Goal: Task Accomplishment & Management: Use online tool/utility

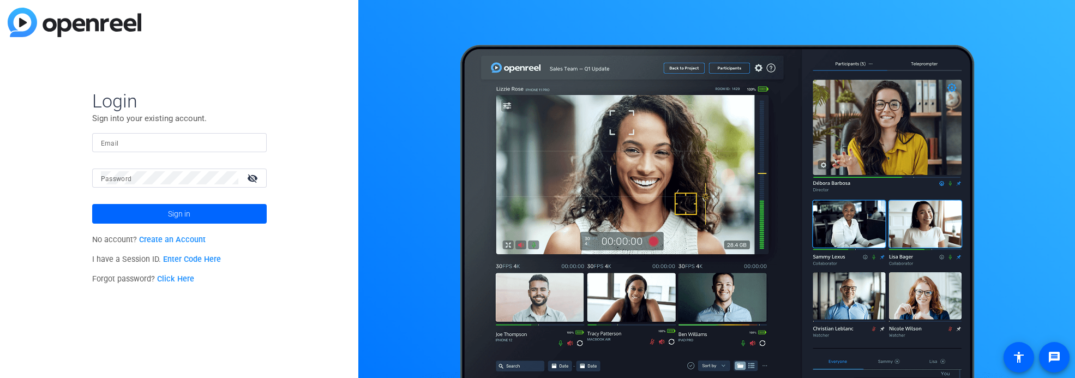
click at [119, 141] on input "Email" at bounding box center [179, 142] width 157 height 13
click at [203, 301] on div "Login Sign into your existing account. Email Password visibility_off Sign in No…" at bounding box center [179, 189] width 358 height 378
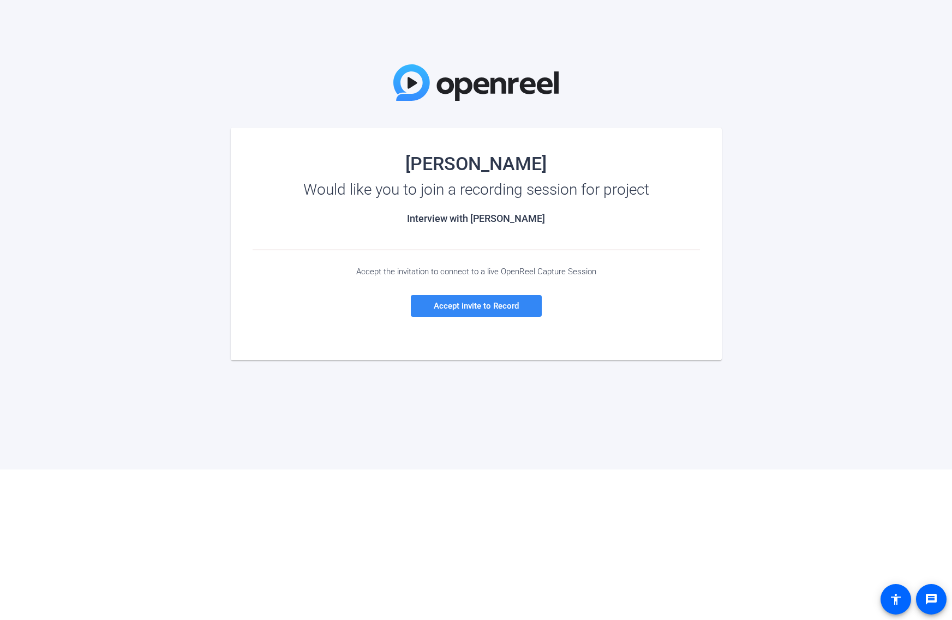
click at [473, 306] on span "Accept invite to Record" at bounding box center [476, 306] width 85 height 10
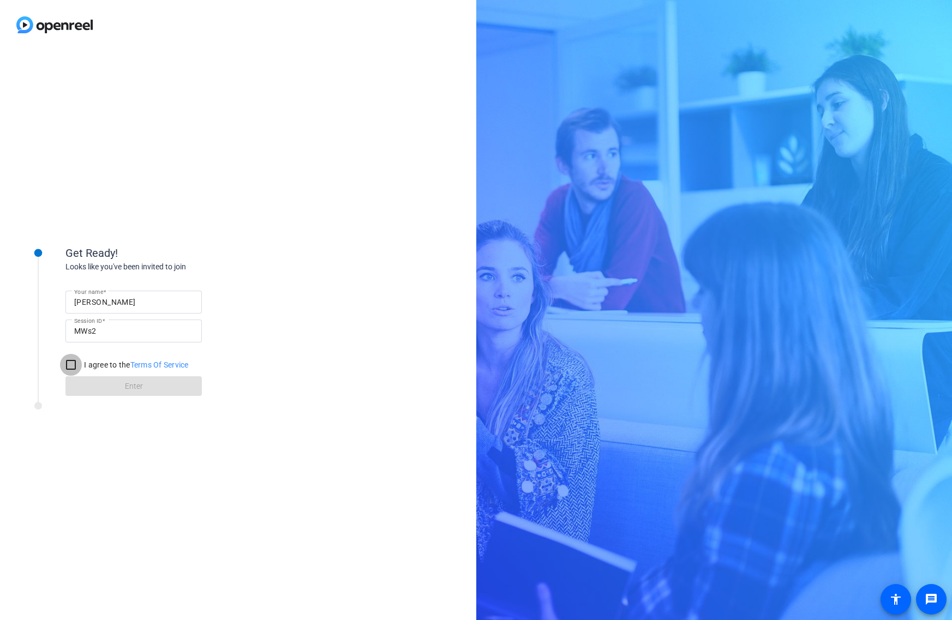
click at [69, 370] on input "I agree to the Terms Of Service" at bounding box center [71, 365] width 22 height 22
checkbox input "true"
click at [125, 386] on span "Enter" at bounding box center [134, 386] width 18 height 11
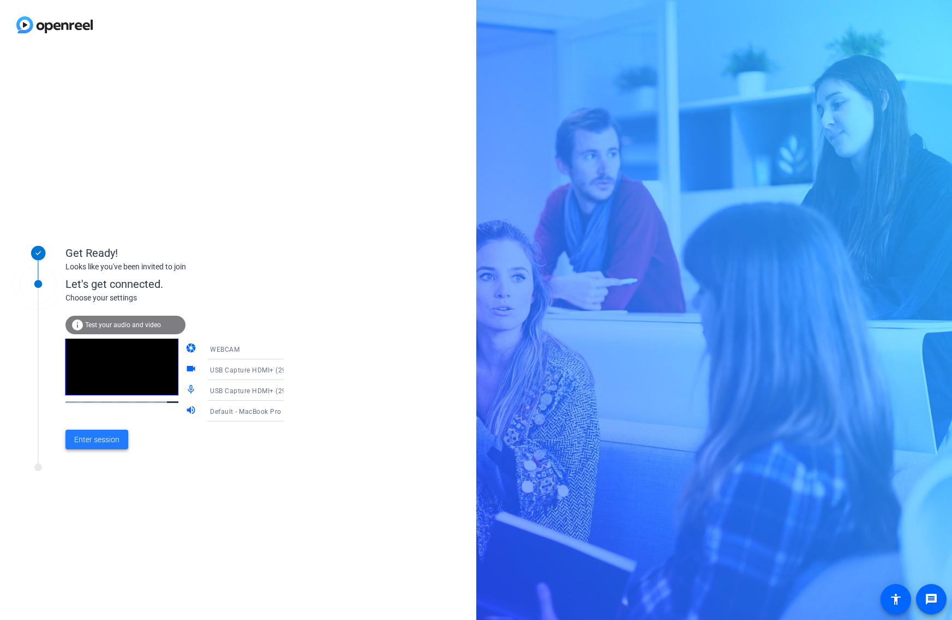
click at [89, 433] on span at bounding box center [96, 439] width 63 height 26
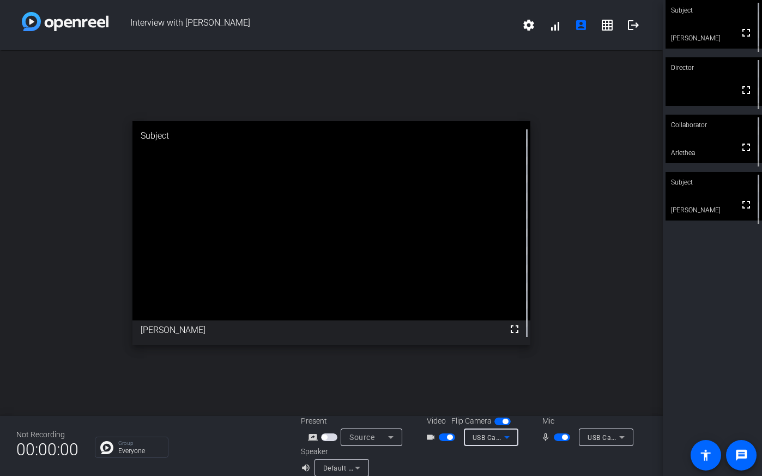
click at [508, 437] on icon at bounding box center [506, 437] width 5 height 3
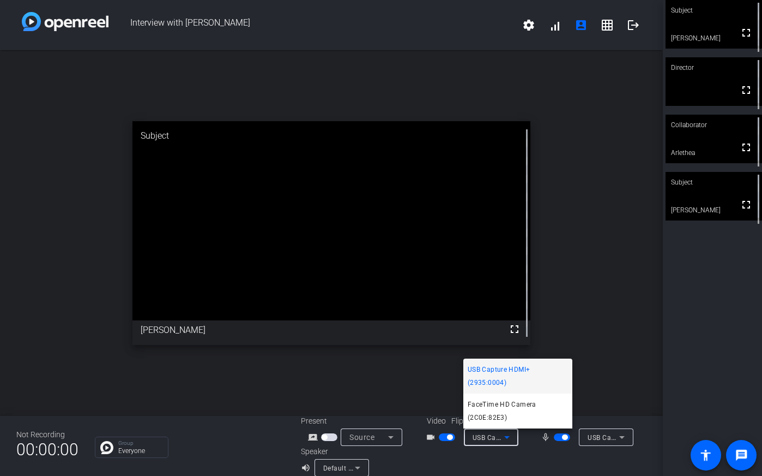
click at [725, 364] on div at bounding box center [381, 238] width 762 height 476
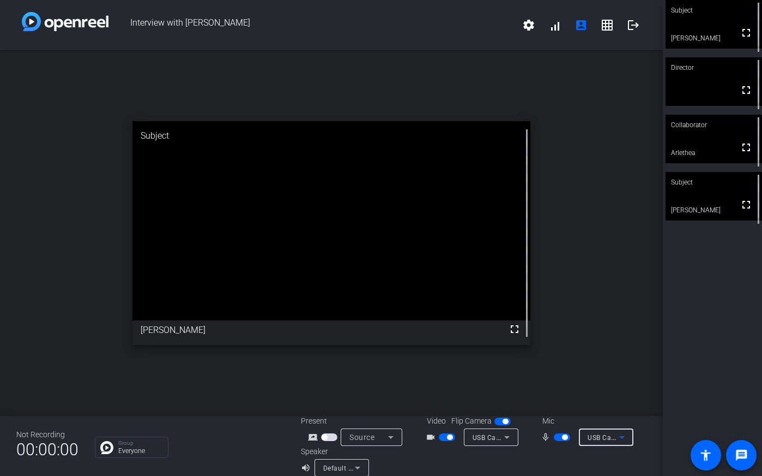
click at [624, 436] on icon at bounding box center [622, 436] width 13 height 13
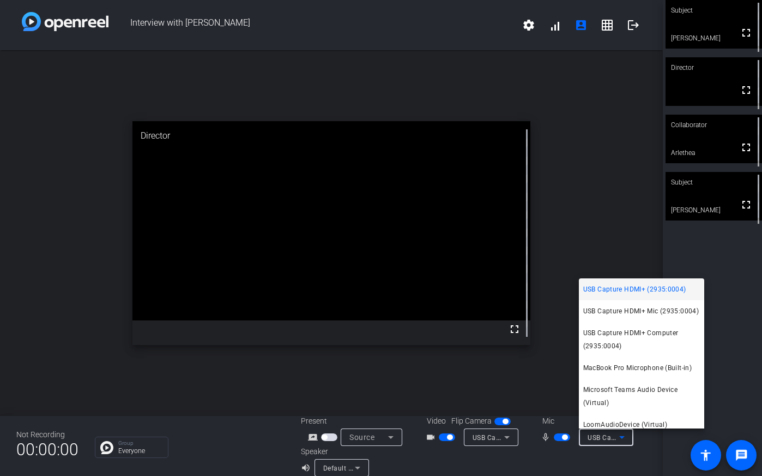
click at [360, 466] on div at bounding box center [381, 238] width 762 height 476
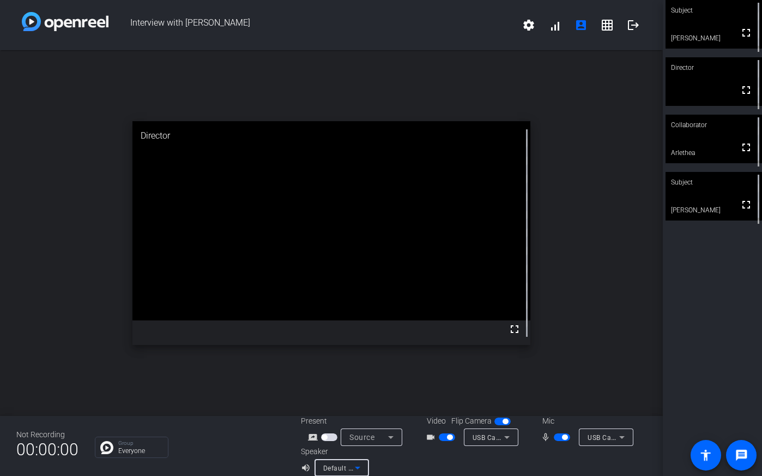
click at [360, 466] on icon at bounding box center [357, 467] width 13 height 13
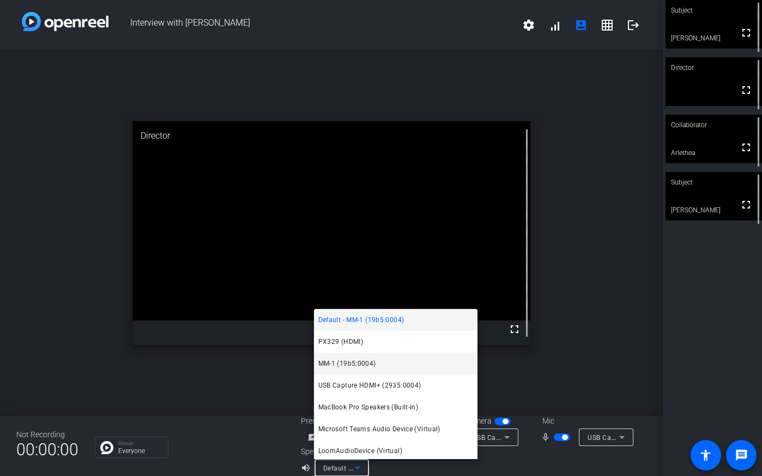
click at [347, 369] on span "MM-1 (19b5:0004)" at bounding box center [348, 363] width 58 height 13
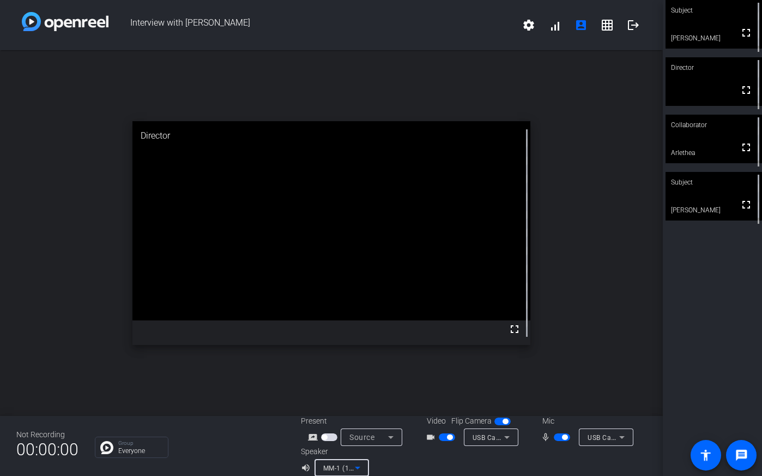
click at [718, 350] on div "Subject fullscreen Ted Vaughn Director fullscreen Collaborator fullscreen Arlet…" at bounding box center [712, 238] width 99 height 476
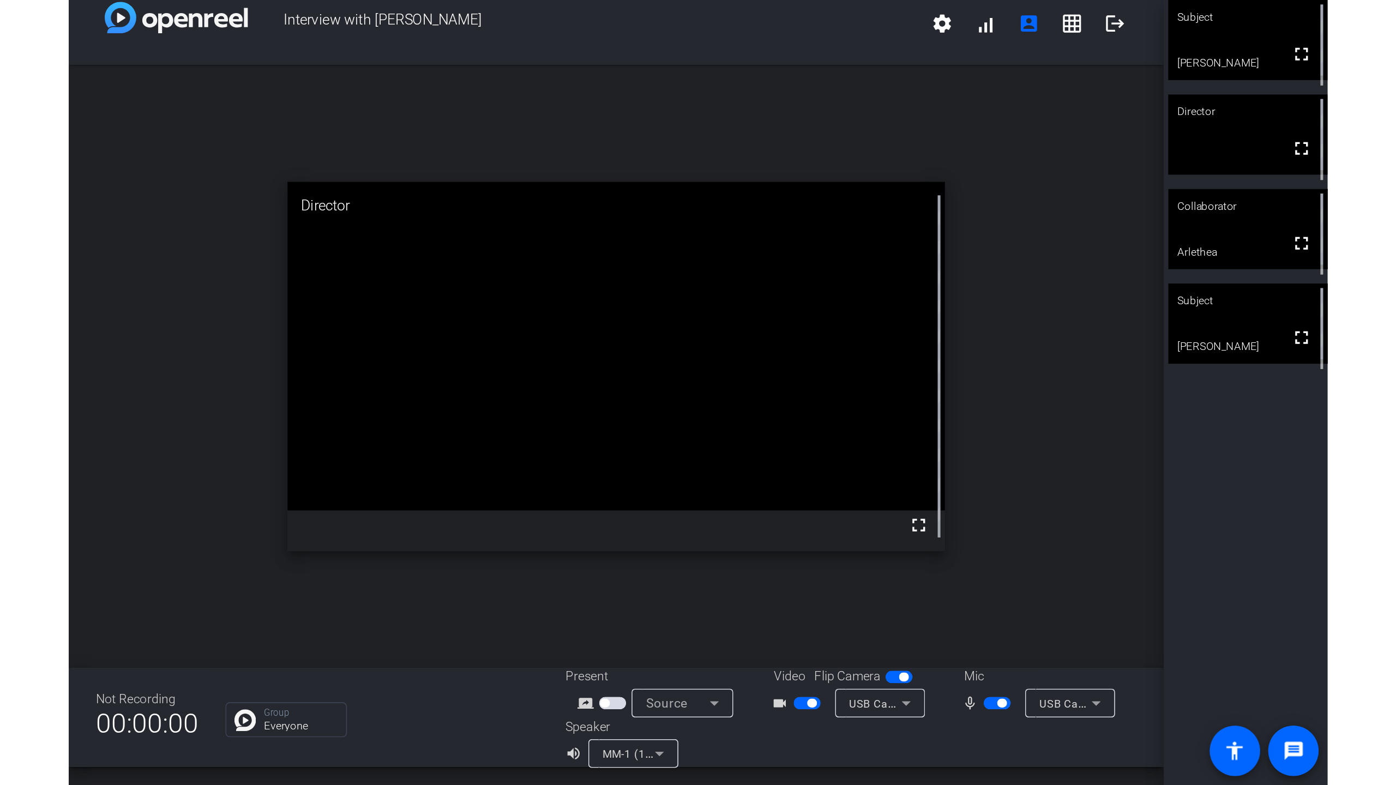
scroll to position [13, 0]
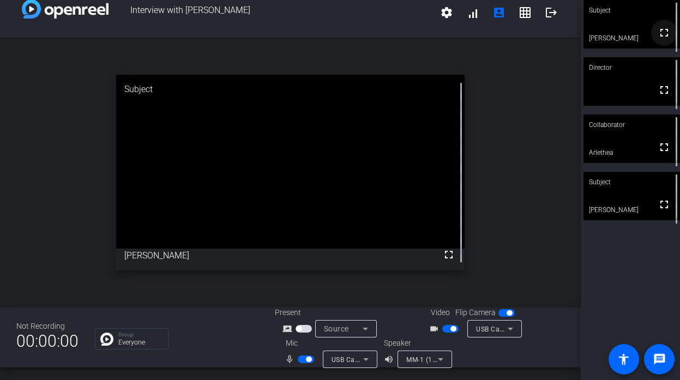
click at [662, 38] on mat-icon "fullscreen" at bounding box center [664, 32] width 13 height 13
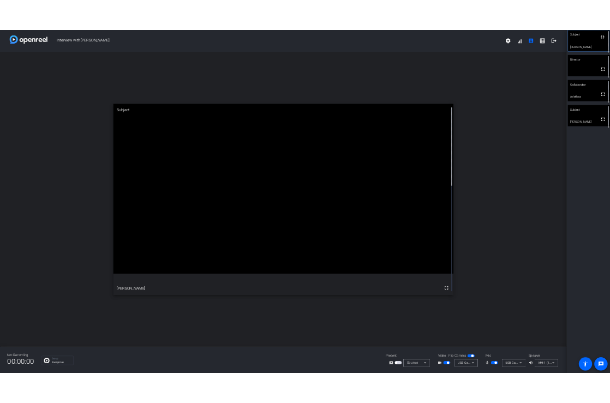
scroll to position [0, 0]
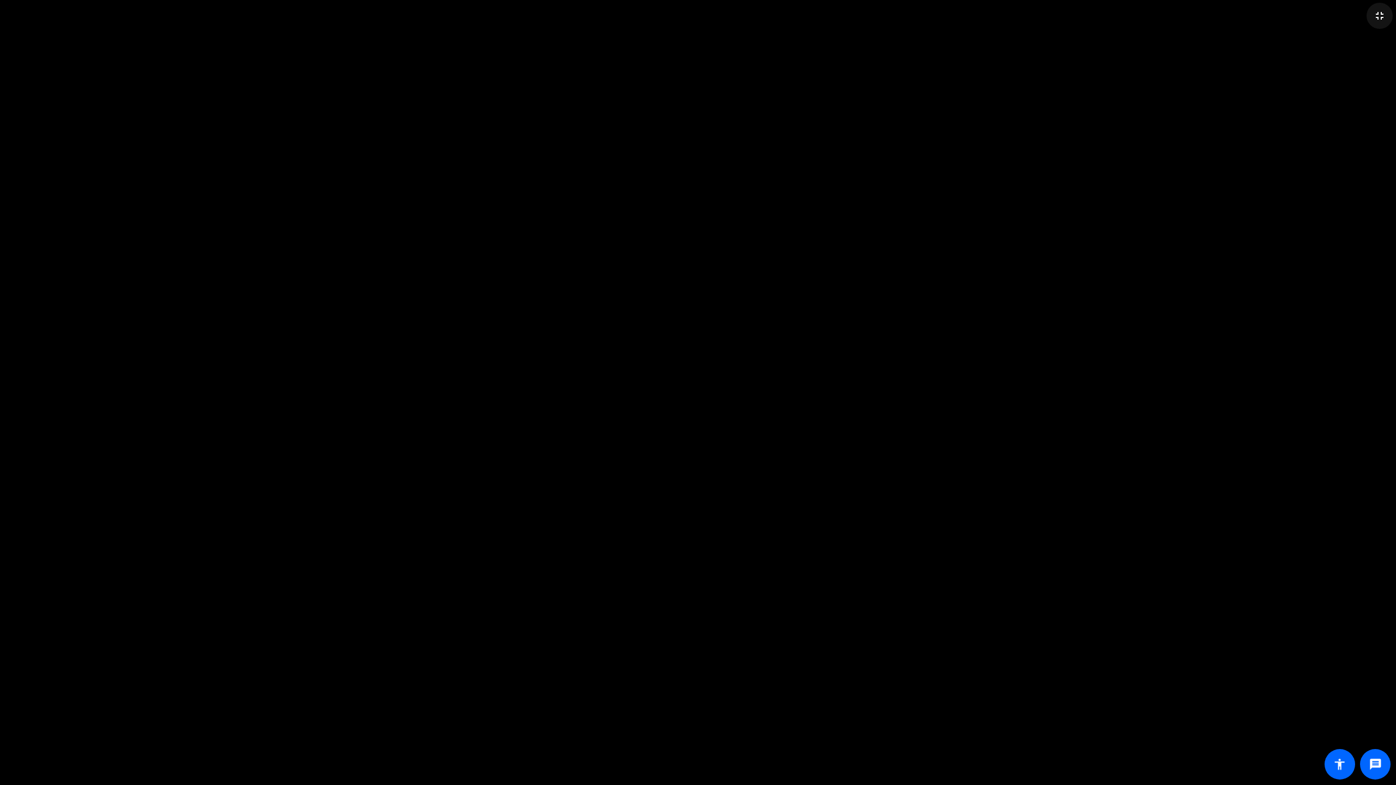
click at [951, 16] on mat-icon "fullscreen_exit" at bounding box center [1379, 15] width 13 height 13
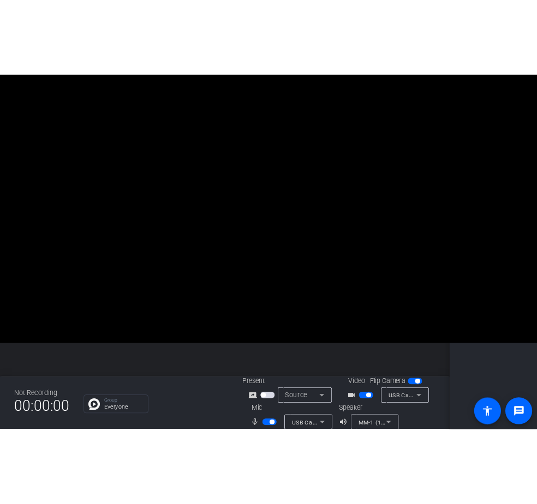
scroll to position [13, 0]
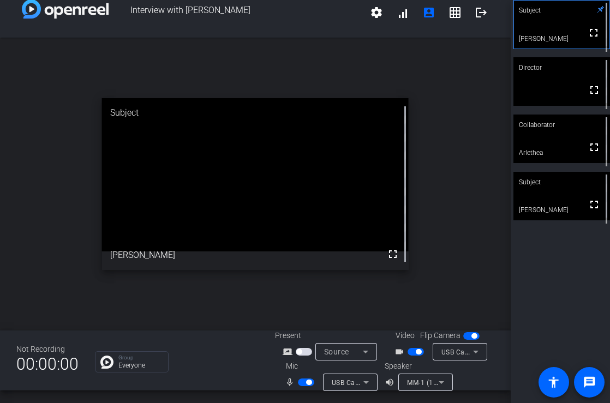
click at [297, 352] on span "button" at bounding box center [298, 351] width 5 height 5
click at [305, 350] on span "button" at bounding box center [306, 351] width 5 height 5
click at [299, 351] on span "button" at bounding box center [298, 351] width 5 height 5
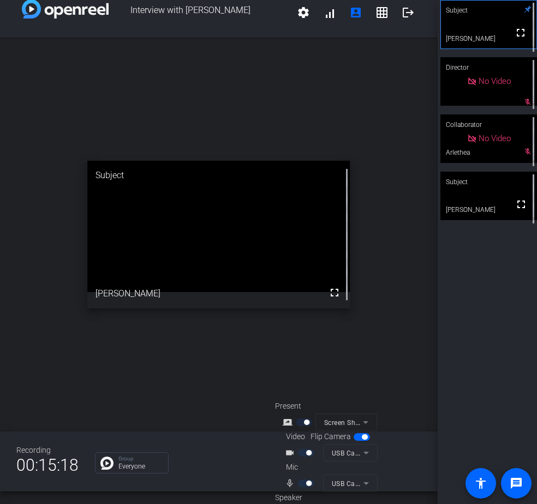
click at [128, 392] on div "open_in_new Subject fullscreen Ted Vaughn" at bounding box center [218, 235] width 437 height 394
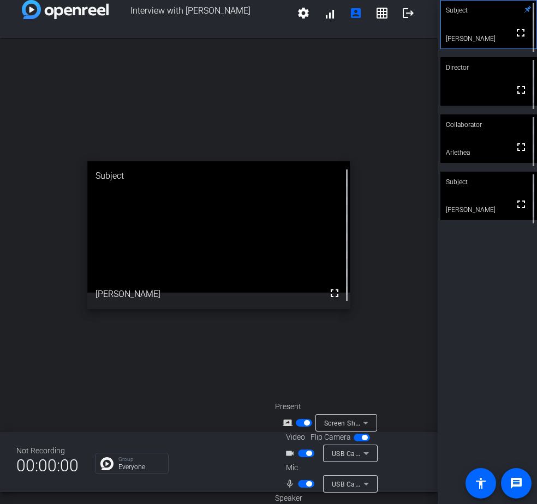
click at [305, 422] on span "button" at bounding box center [306, 422] width 5 height 5
click at [308, 456] on span "button" at bounding box center [306, 454] width 16 height 8
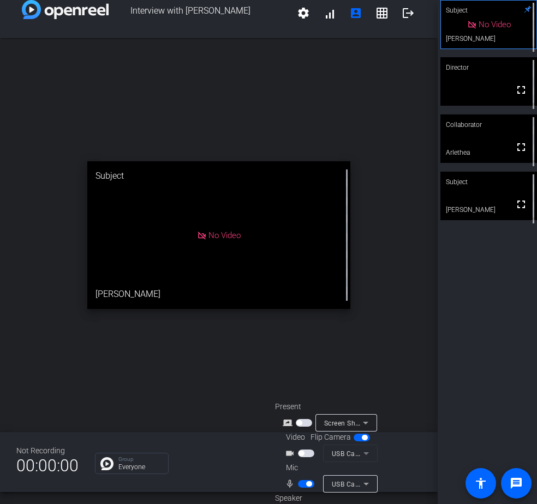
click at [308, 484] on span "button" at bounding box center [308, 484] width 5 height 5
click at [308, 484] on span "button" at bounding box center [306, 484] width 16 height 8
click at [306, 487] on span "button" at bounding box center [306, 484] width 16 height 8
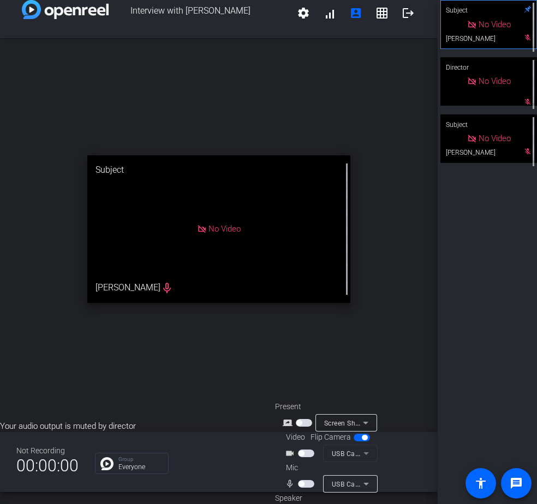
scroll to position [43, 0]
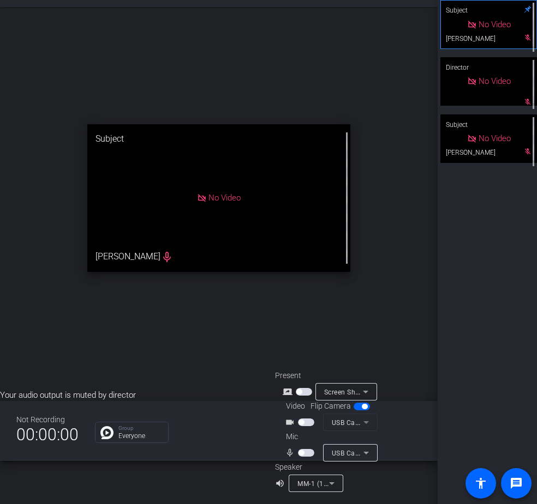
click at [136, 38] on div "open_in_new Subject No Video Ted Vaughn mic_none" at bounding box center [218, 198] width 437 height 382
